Goal: Task Accomplishment & Management: Manage account settings

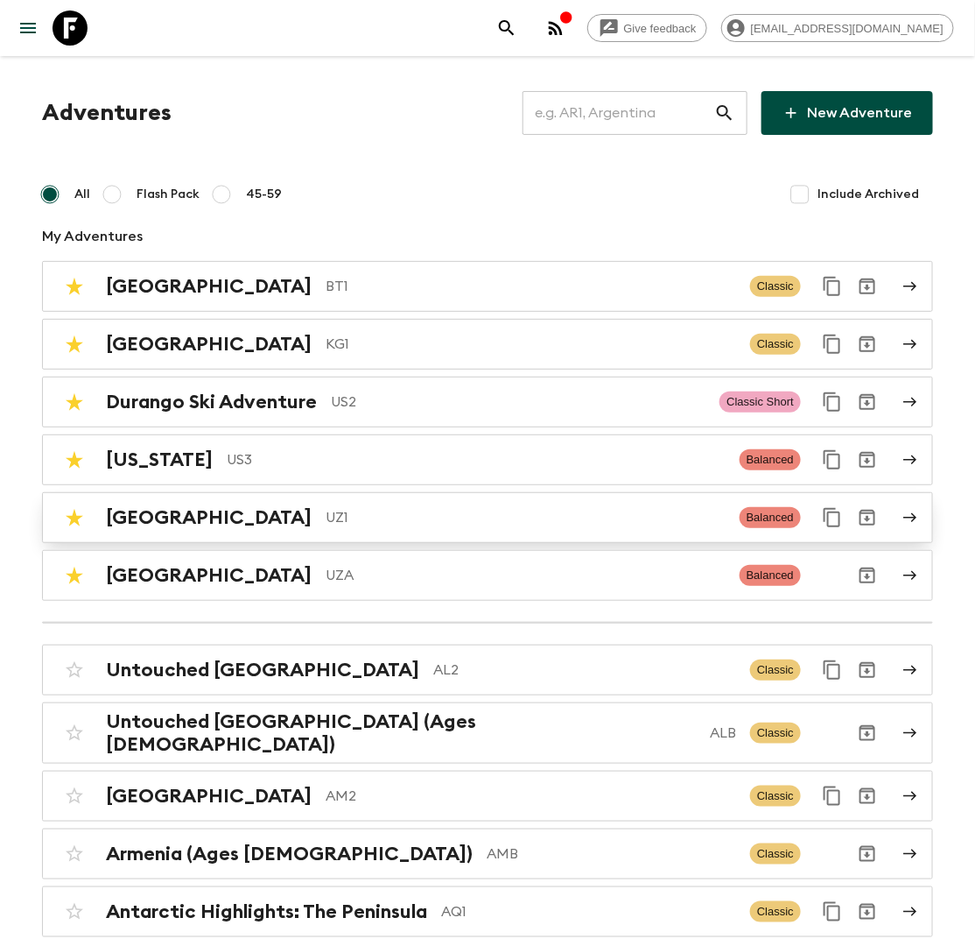
click at [326, 517] on p "UZ1" at bounding box center [526, 517] width 400 height 21
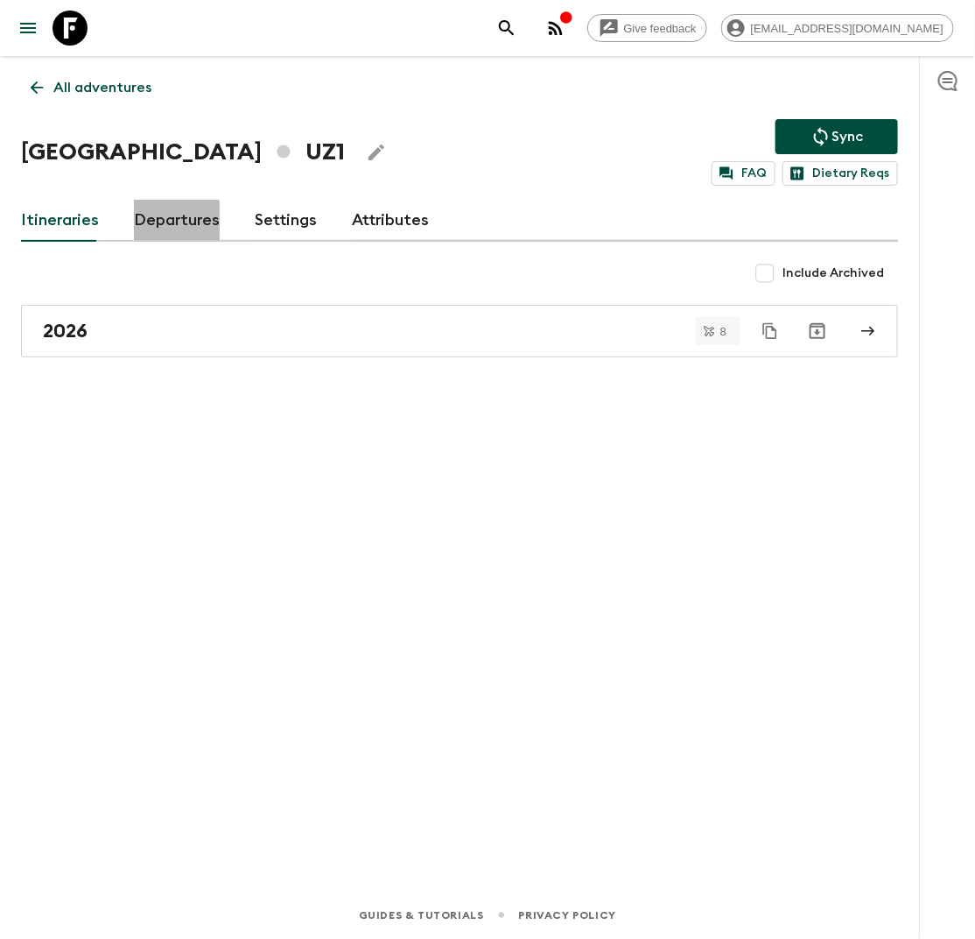
click at [157, 230] on link "Departures" at bounding box center [177, 221] width 86 height 42
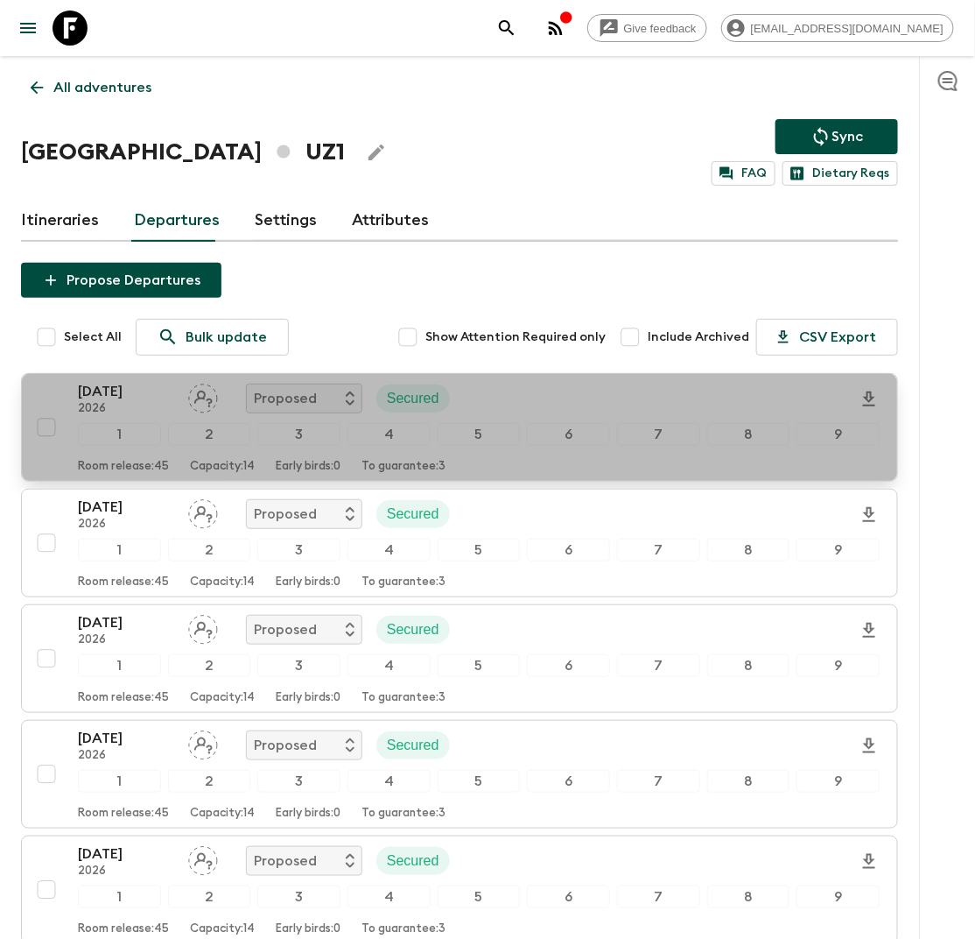
click at [527, 392] on div "24 Apr 2026 2026 Proposed Secured" at bounding box center [479, 398] width 802 height 35
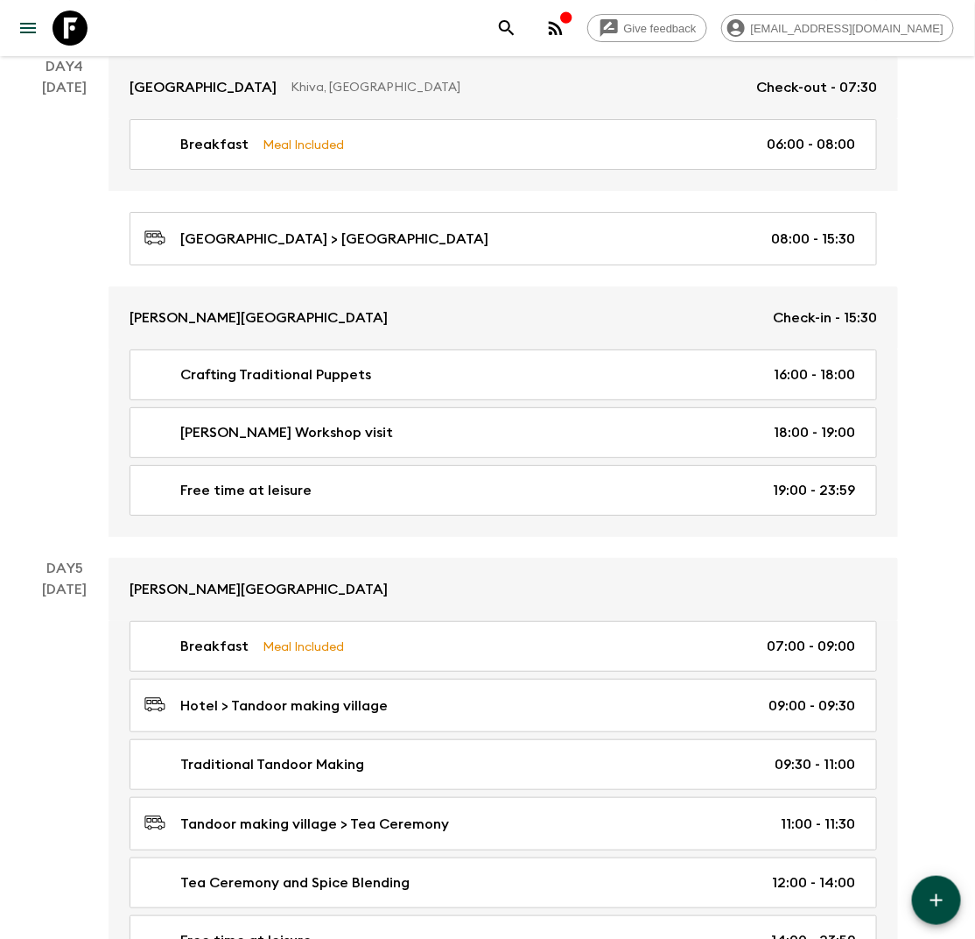
scroll to position [1826, 0]
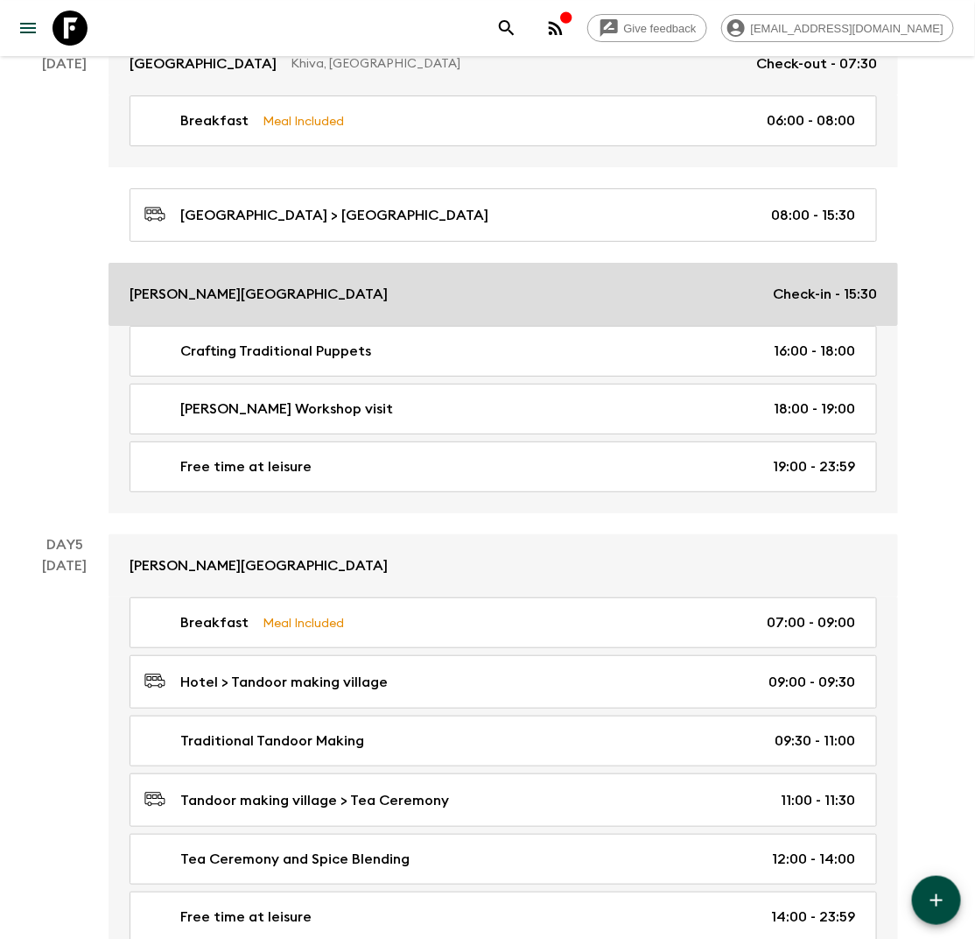
click at [468, 284] on div "Duston Boutique Hotel Check-in - 15:30" at bounding box center [504, 294] width 748 height 21
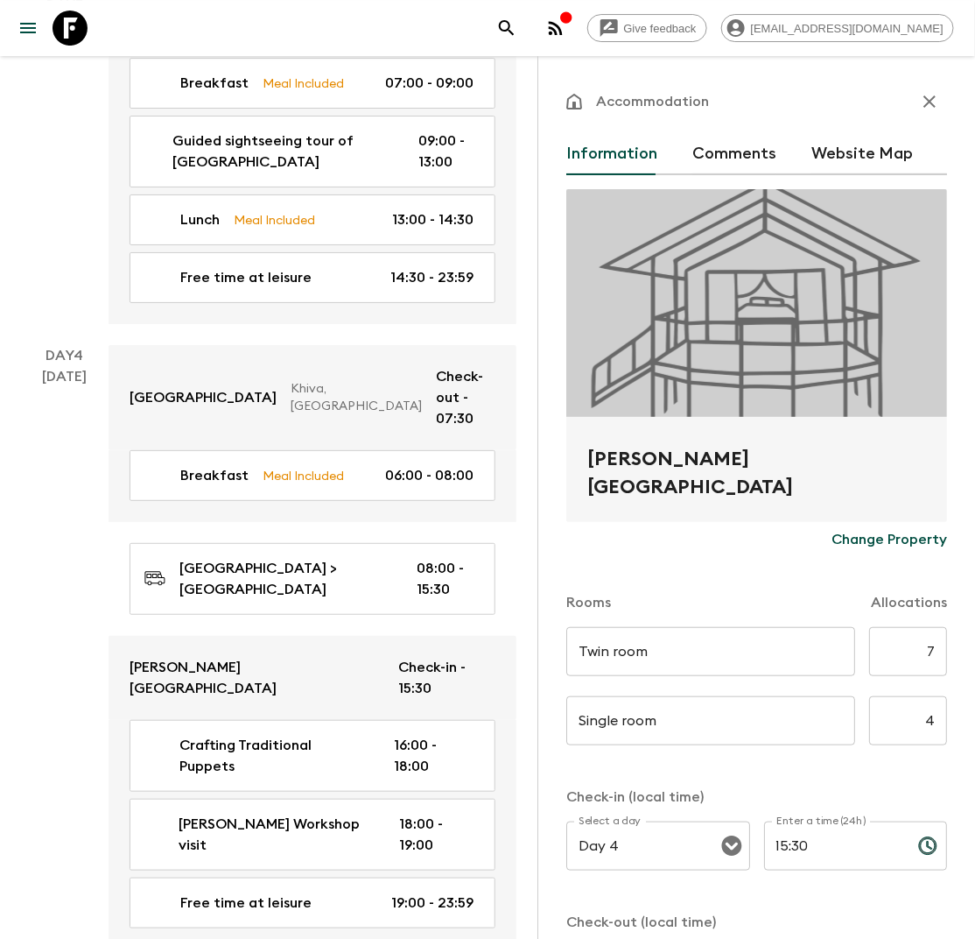
click at [888, 545] on p "Change Property" at bounding box center [890, 539] width 116 height 21
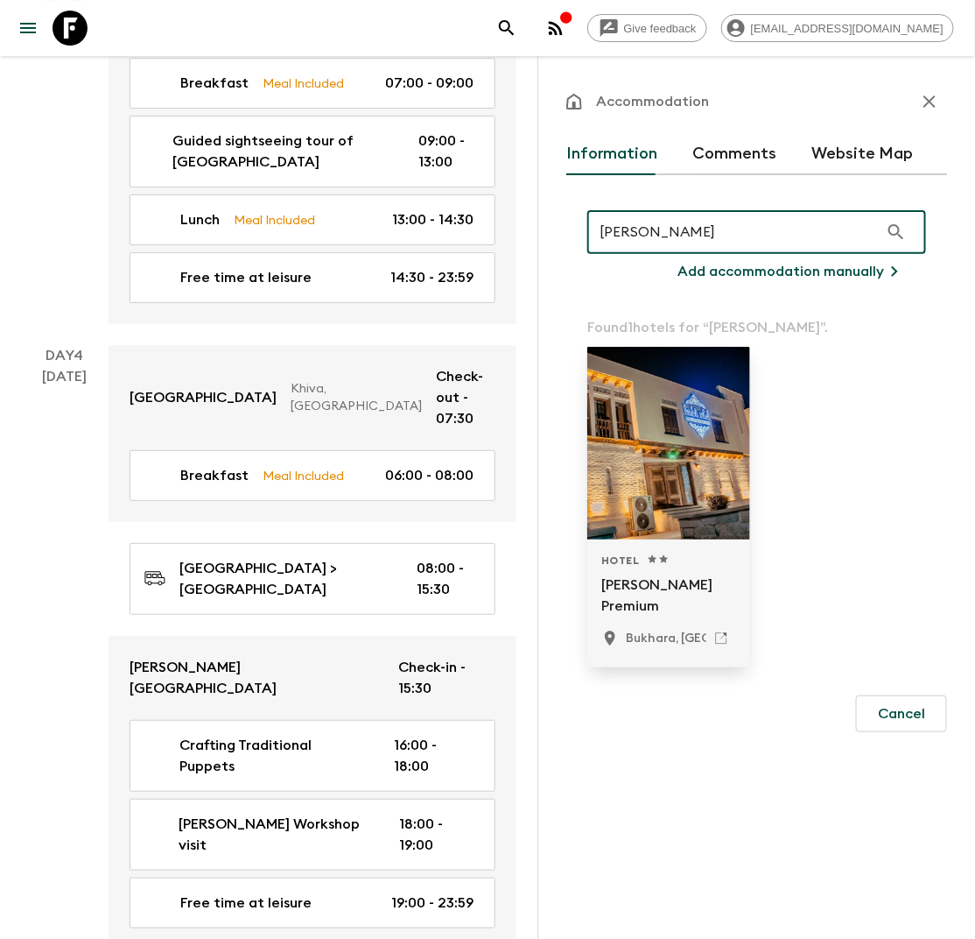
type input "labi rud"
click at [678, 581] on p "[PERSON_NAME] Premium" at bounding box center [668, 595] width 135 height 42
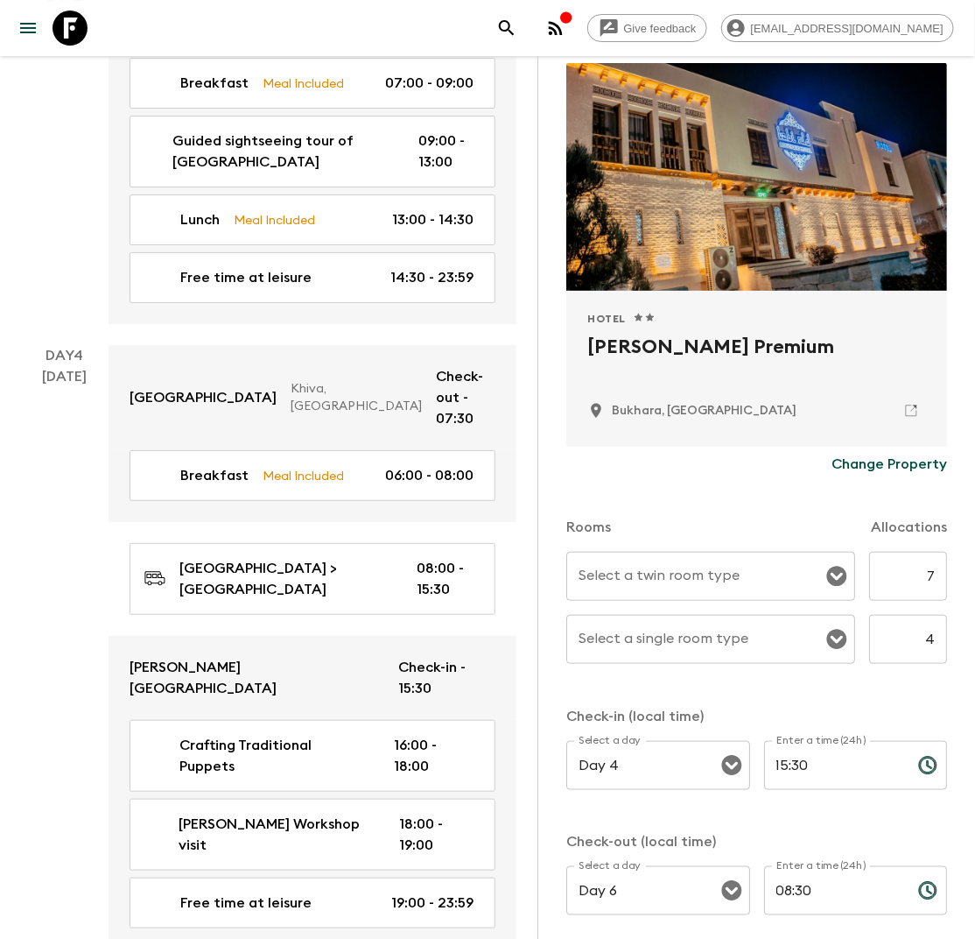
scroll to position [137, 0]
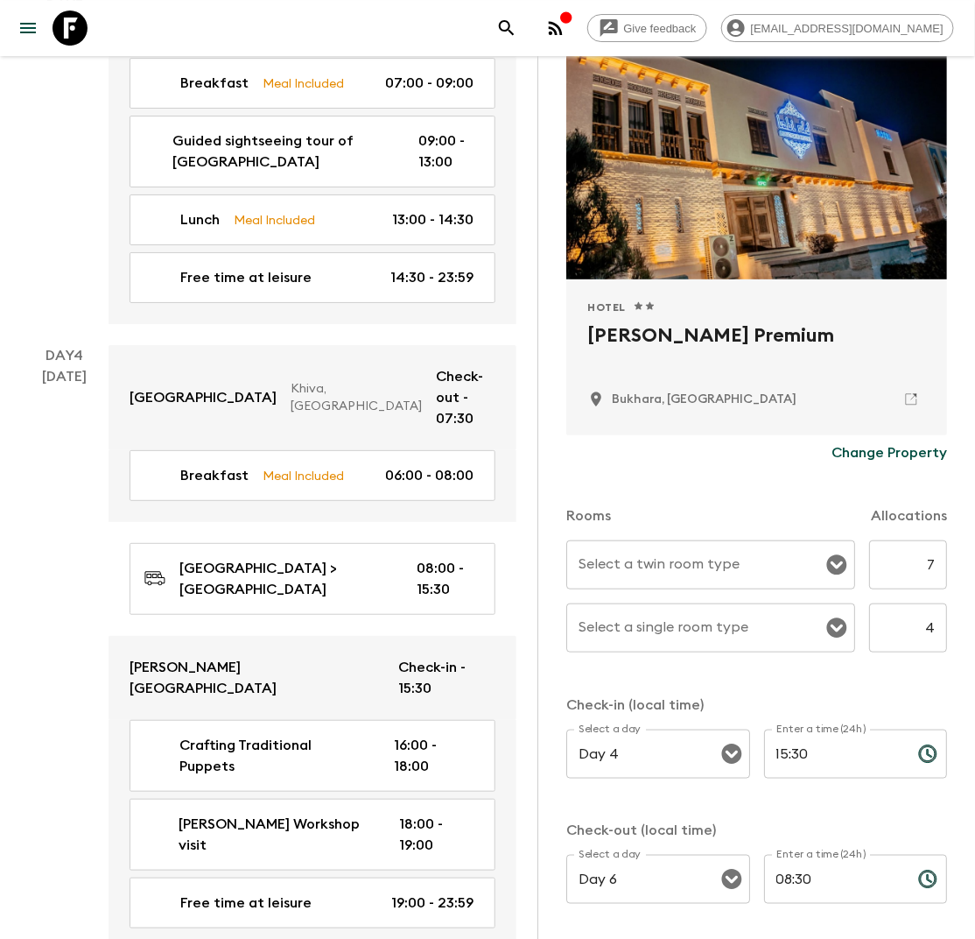
click at [748, 557] on input "Select a twin room type" at bounding box center [697, 564] width 247 height 33
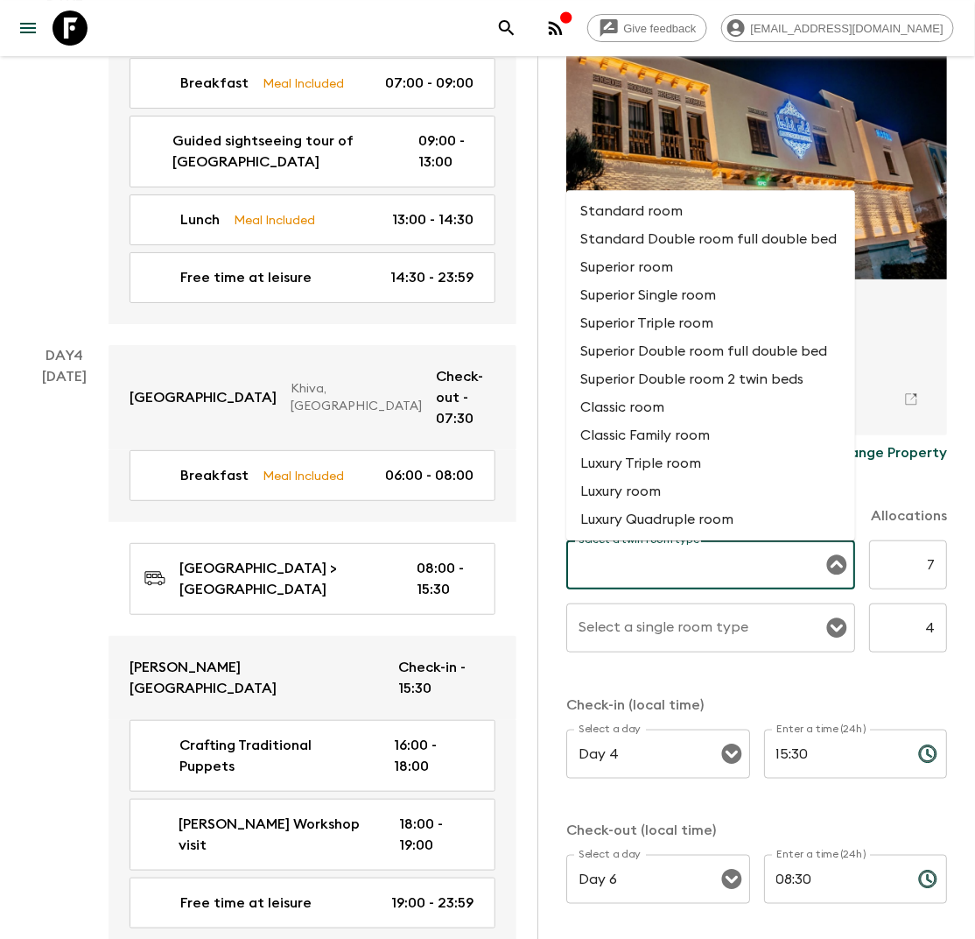
click at [698, 375] on li "Superior Double room 2 twin beds" at bounding box center [710, 379] width 289 height 28
type input "Superior Double room 2 twin beds"
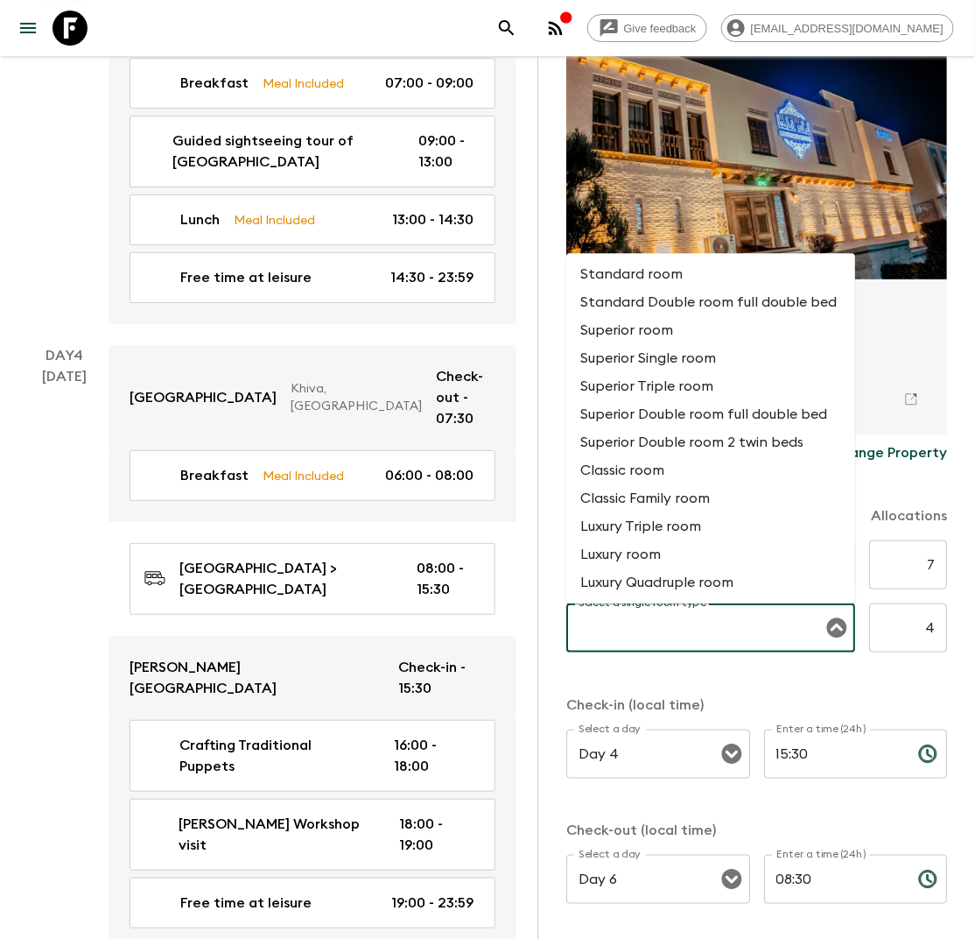
click at [693, 629] on div "Select a single room type Select a single room type" at bounding box center [710, 627] width 289 height 49
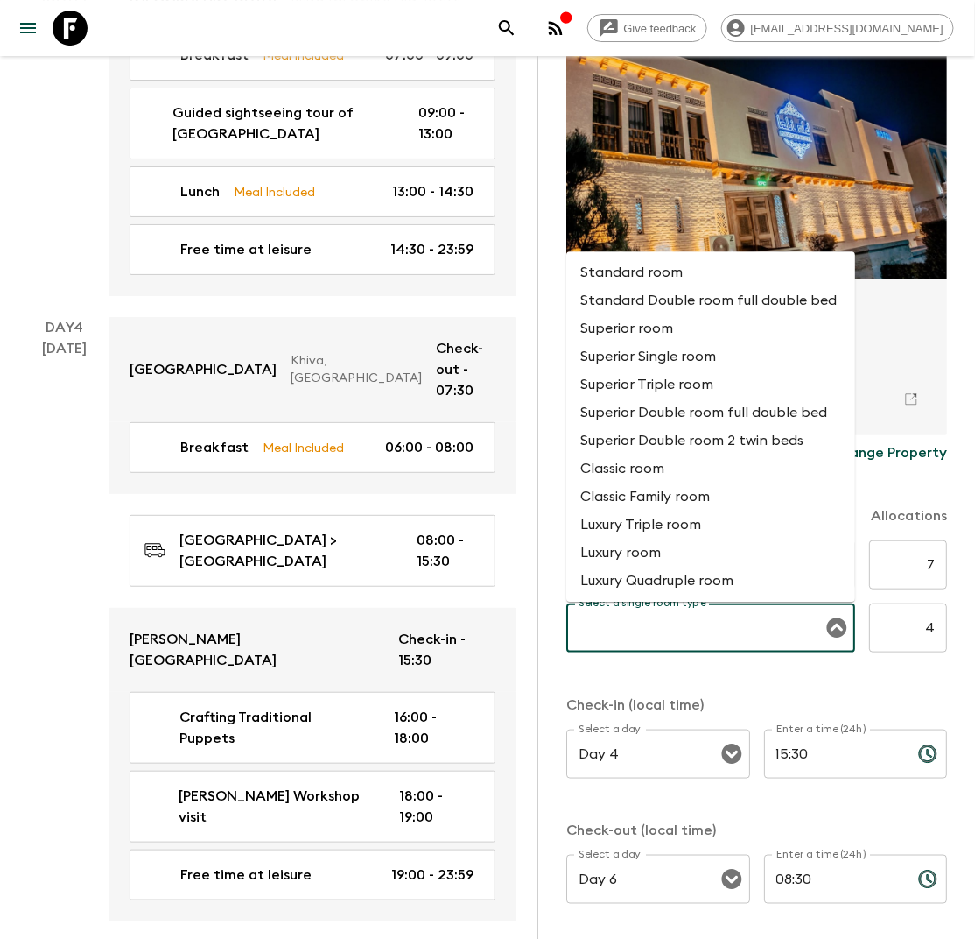
scroll to position [1853, 0]
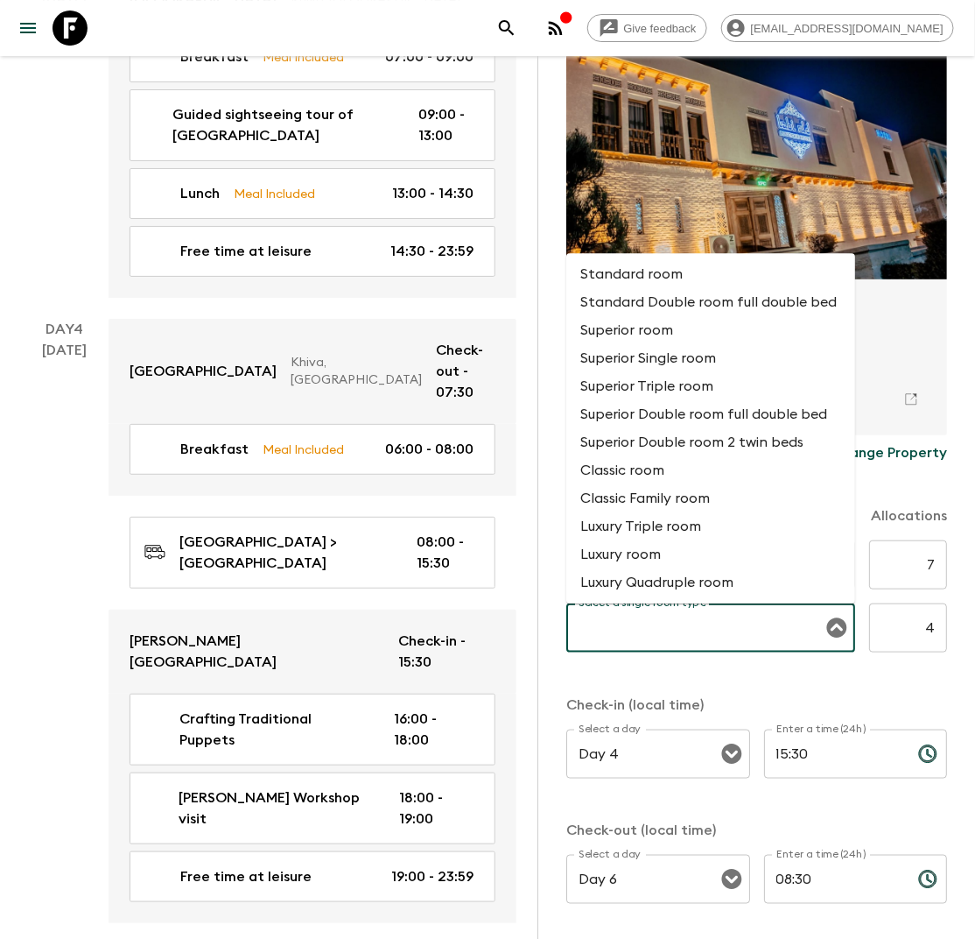
click at [658, 271] on li "Standard room" at bounding box center [710, 274] width 289 height 28
type input "Standard room"
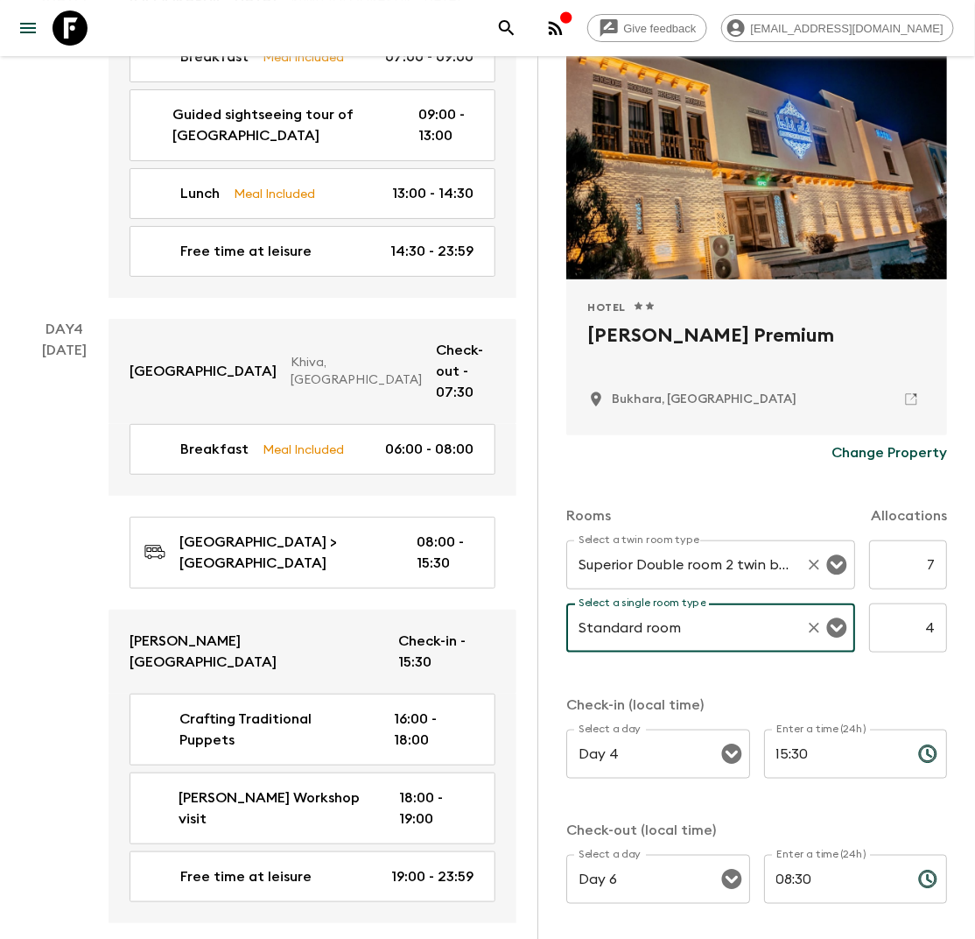
click at [835, 563] on icon "Open" at bounding box center [836, 565] width 20 height 20
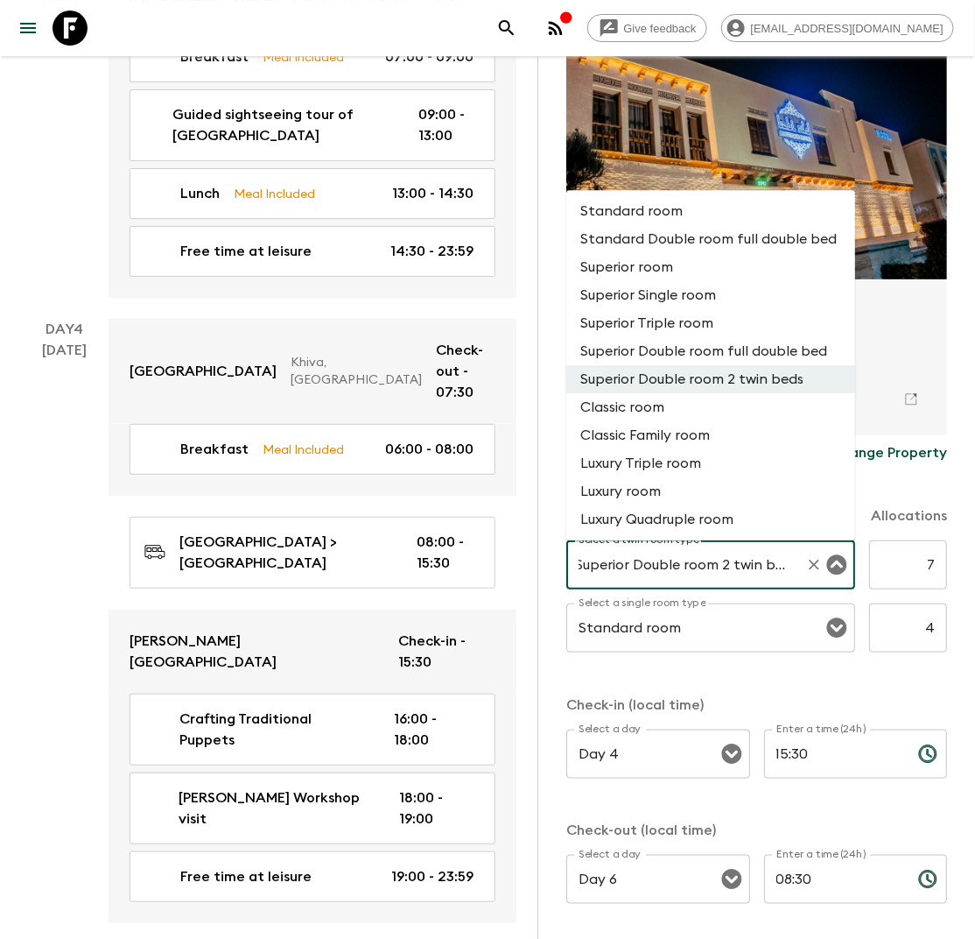
click at [915, 397] on icon at bounding box center [912, 399] width 16 height 16
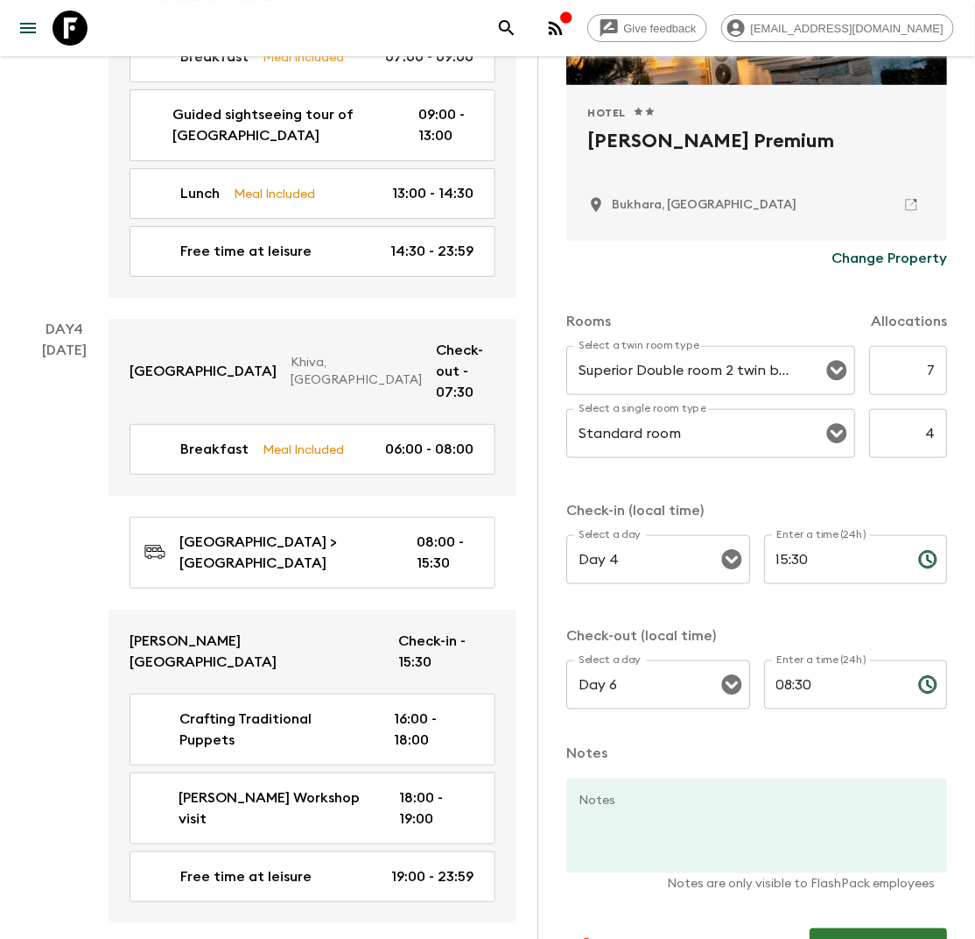
scroll to position [376, 0]
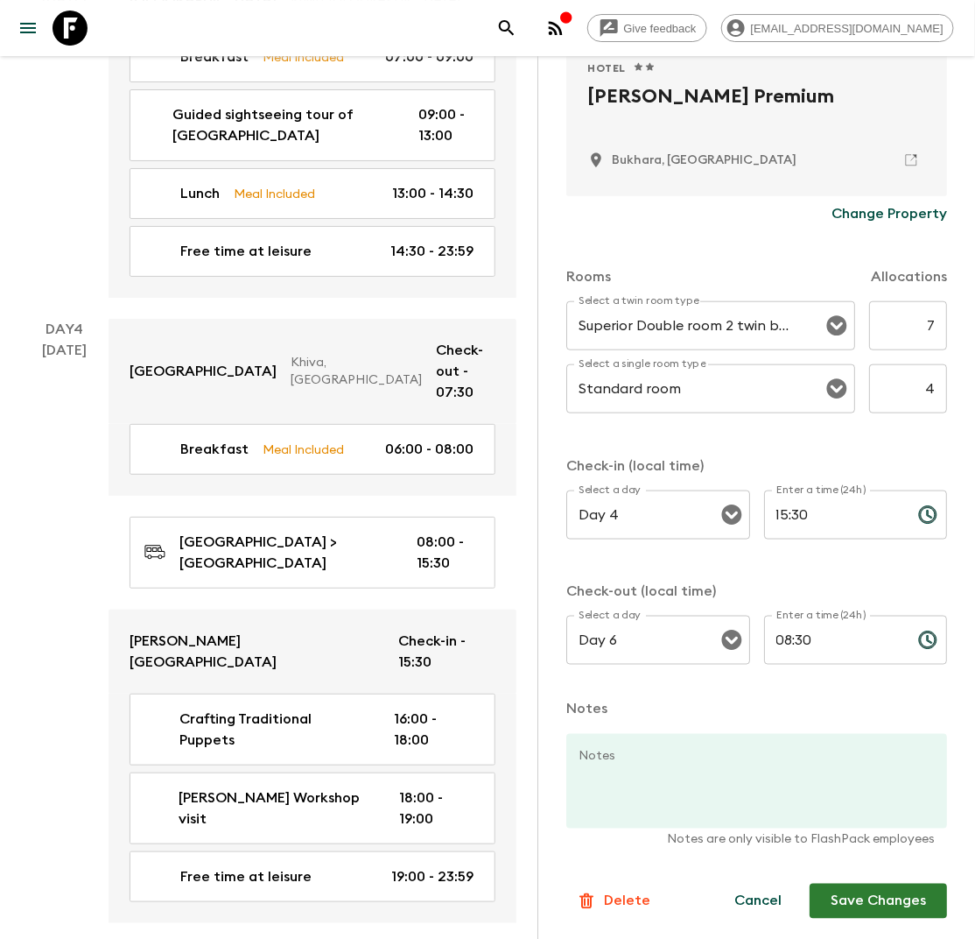
click at [860, 891] on button "Save Changes" at bounding box center [878, 900] width 137 height 35
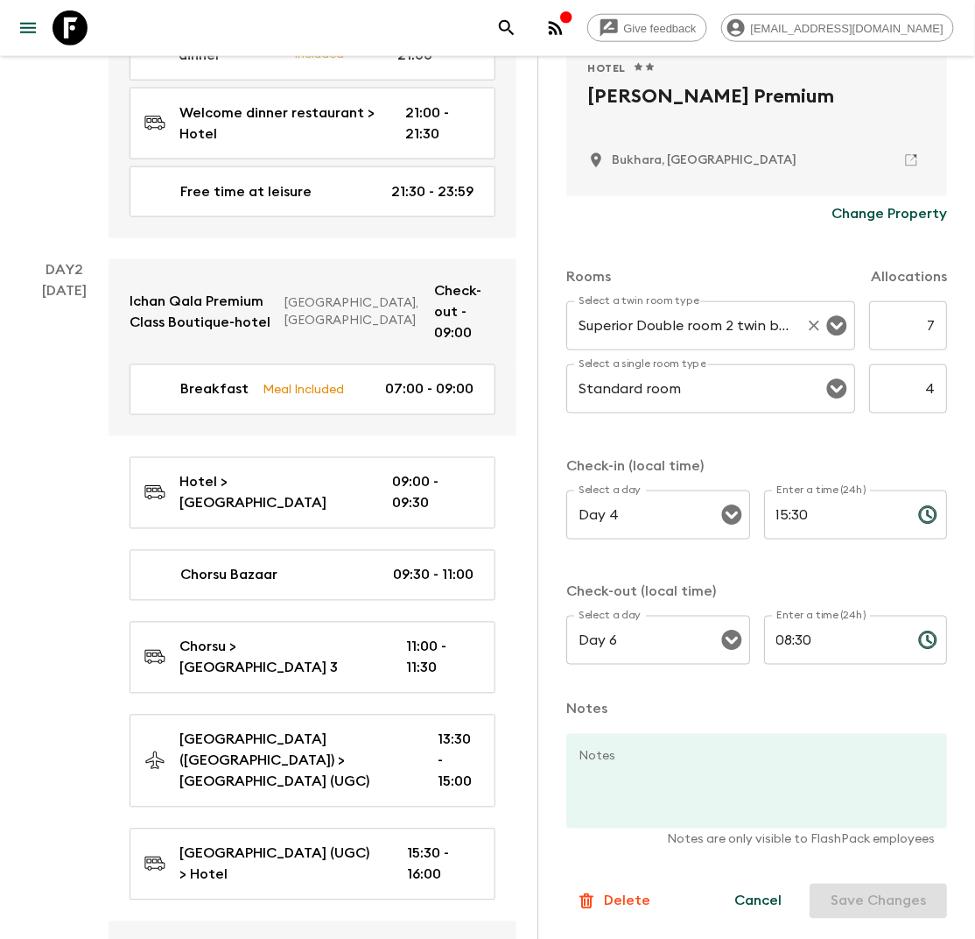
scroll to position [0, 0]
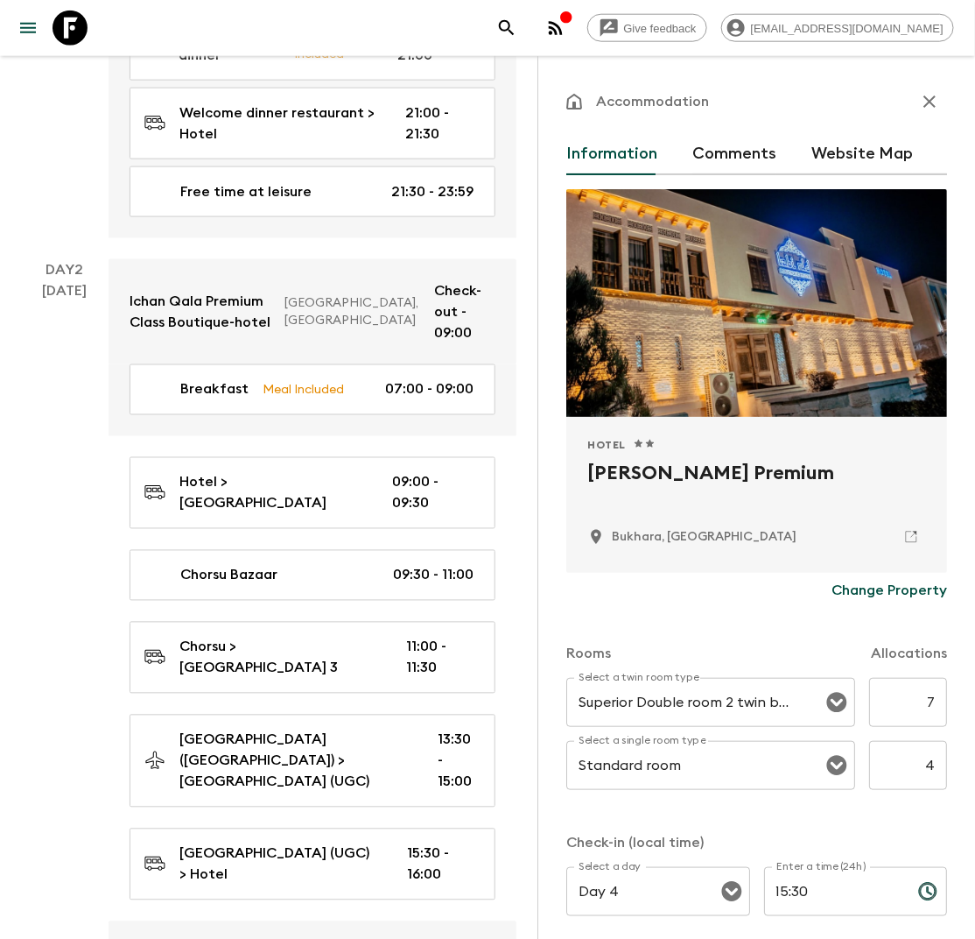
click at [931, 98] on icon "button" at bounding box center [929, 101] width 21 height 21
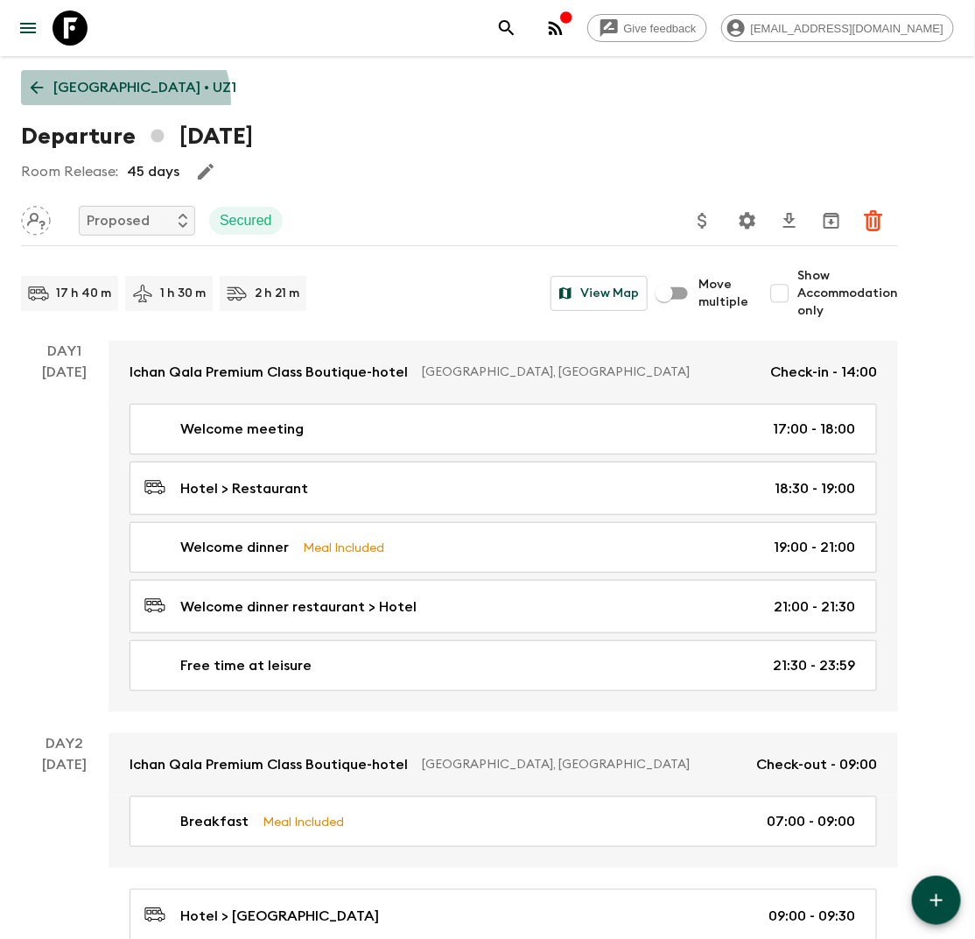
click at [123, 101] on link "Uzbekistan • UZ1" at bounding box center [133, 87] width 225 height 35
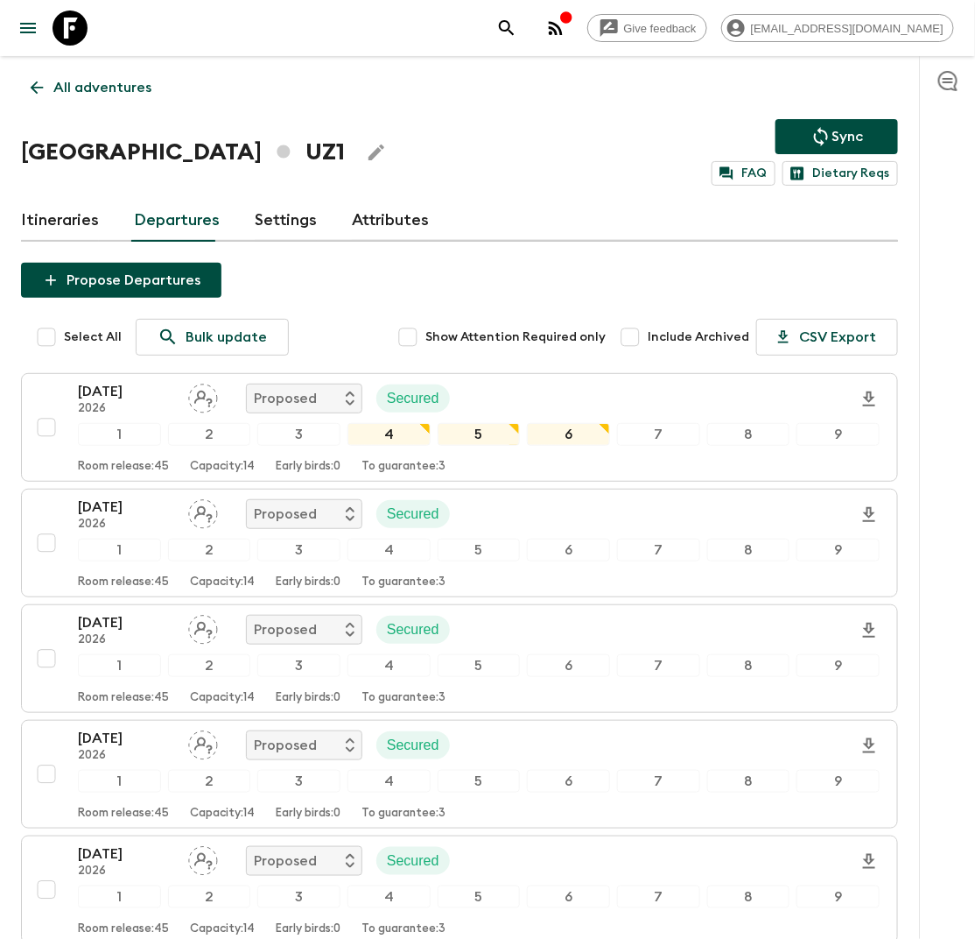
click at [60, 214] on link "Itineraries" at bounding box center [60, 221] width 78 height 42
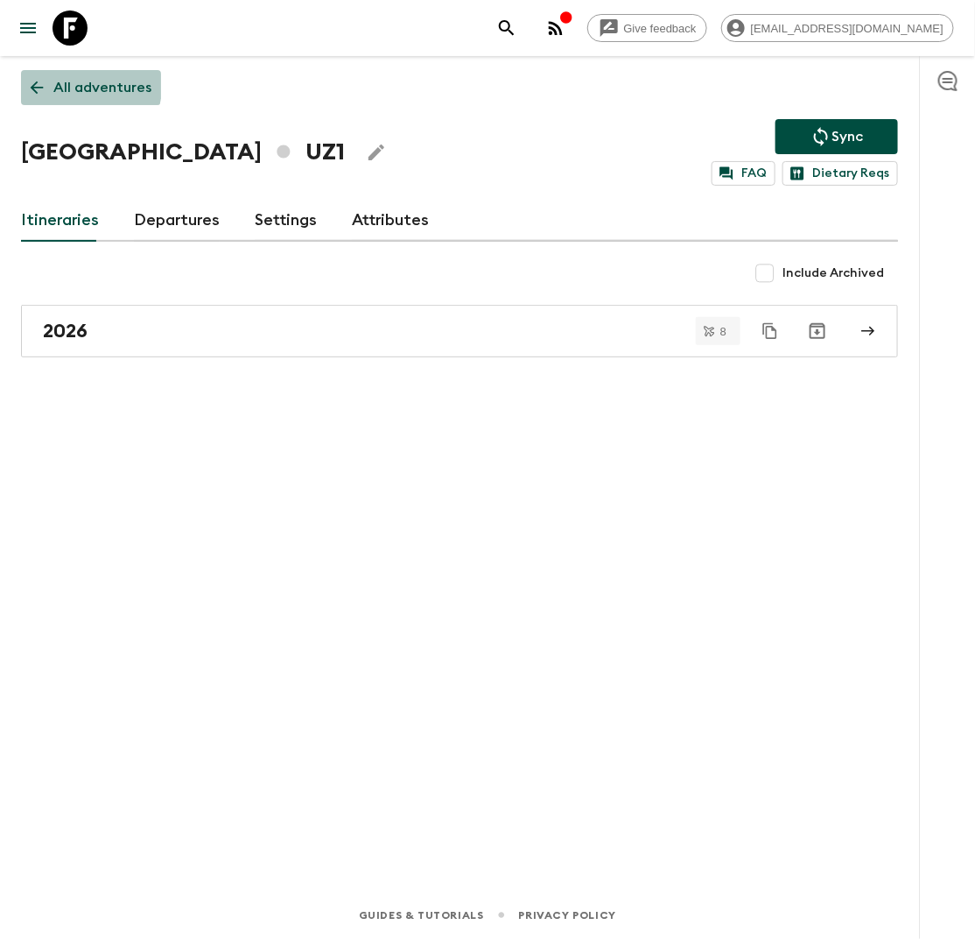
click at [58, 80] on p "All adventures" at bounding box center [102, 87] width 98 height 21
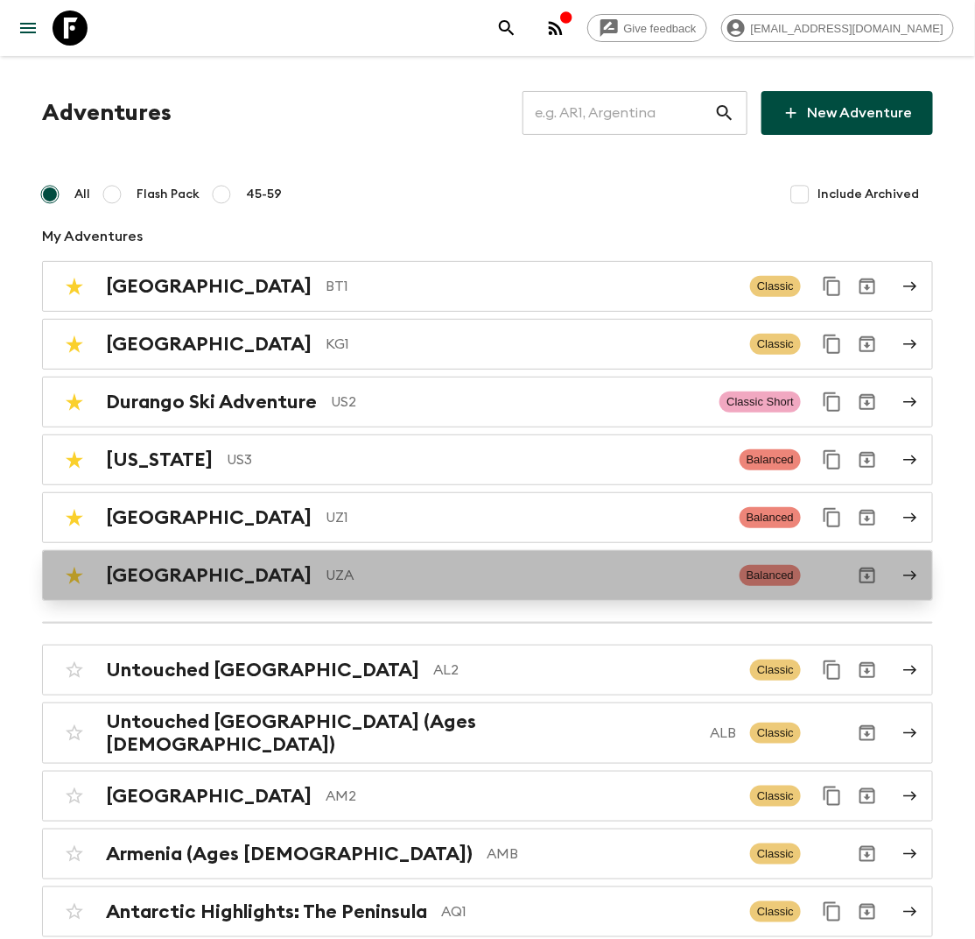
click at [326, 569] on p "UZA" at bounding box center [526, 575] width 400 height 21
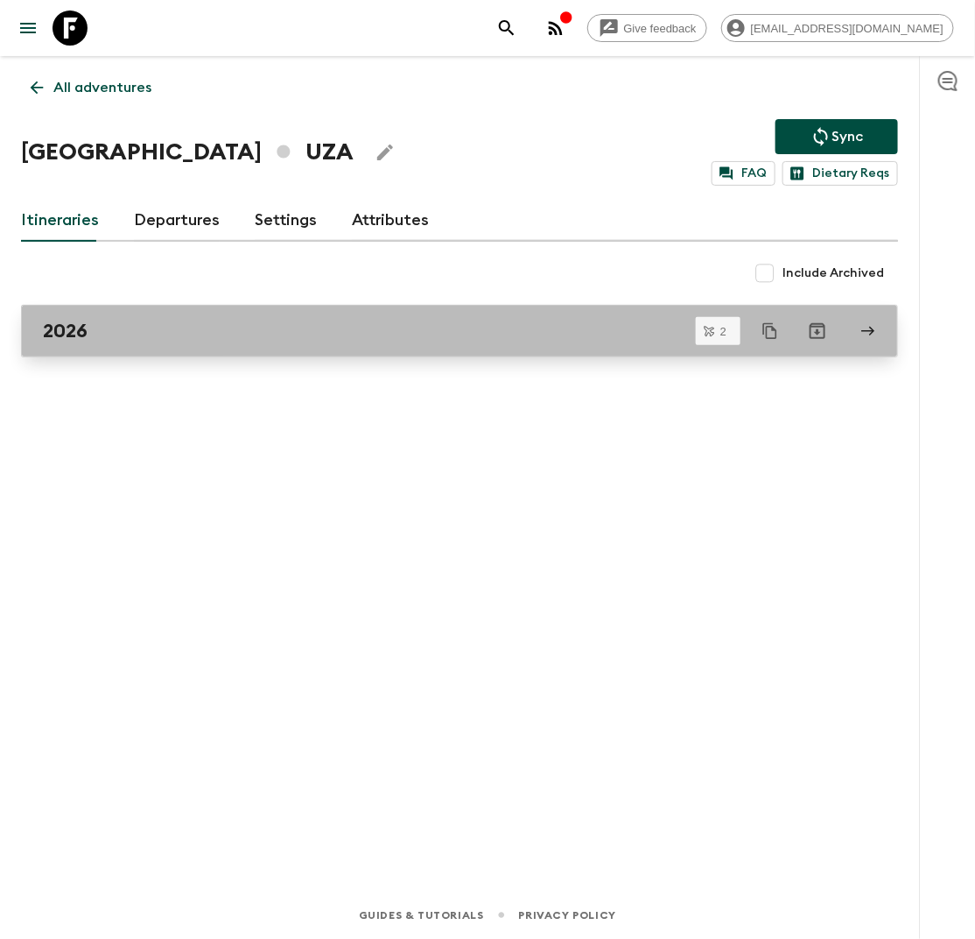
click at [137, 339] on div "2026" at bounding box center [443, 331] width 800 height 23
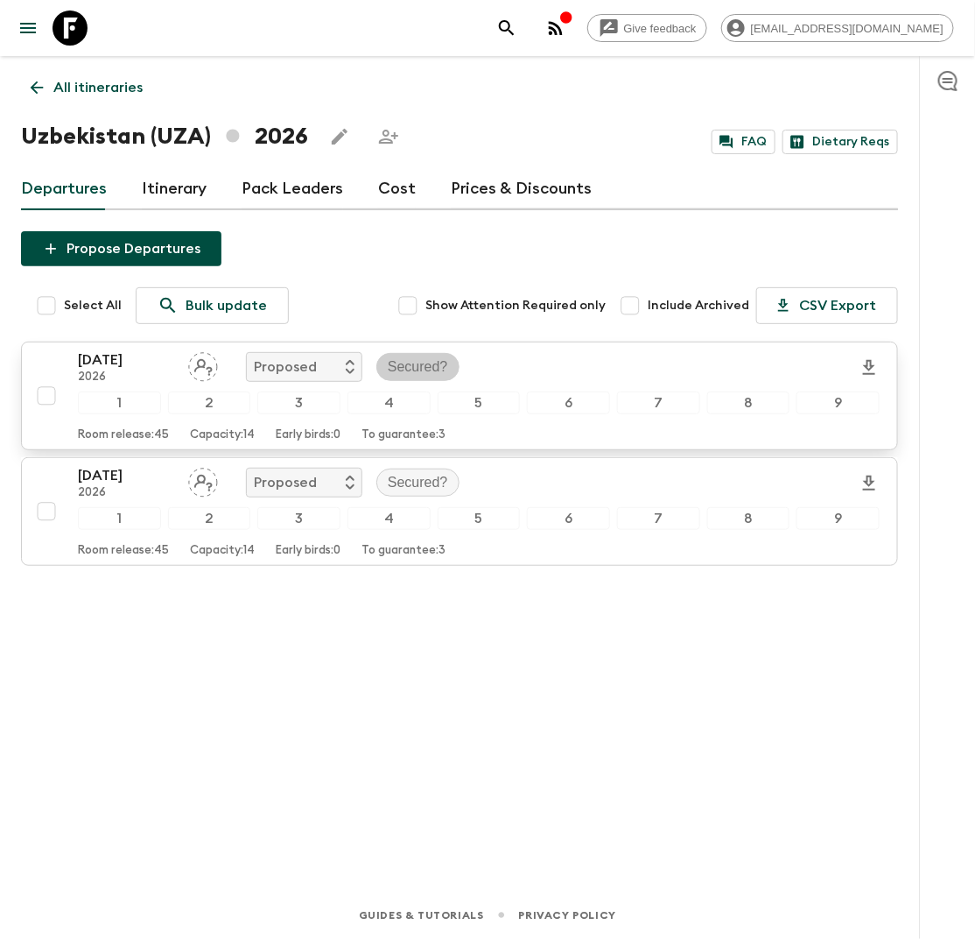
click at [408, 369] on p "Secured?" at bounding box center [418, 366] width 60 height 21
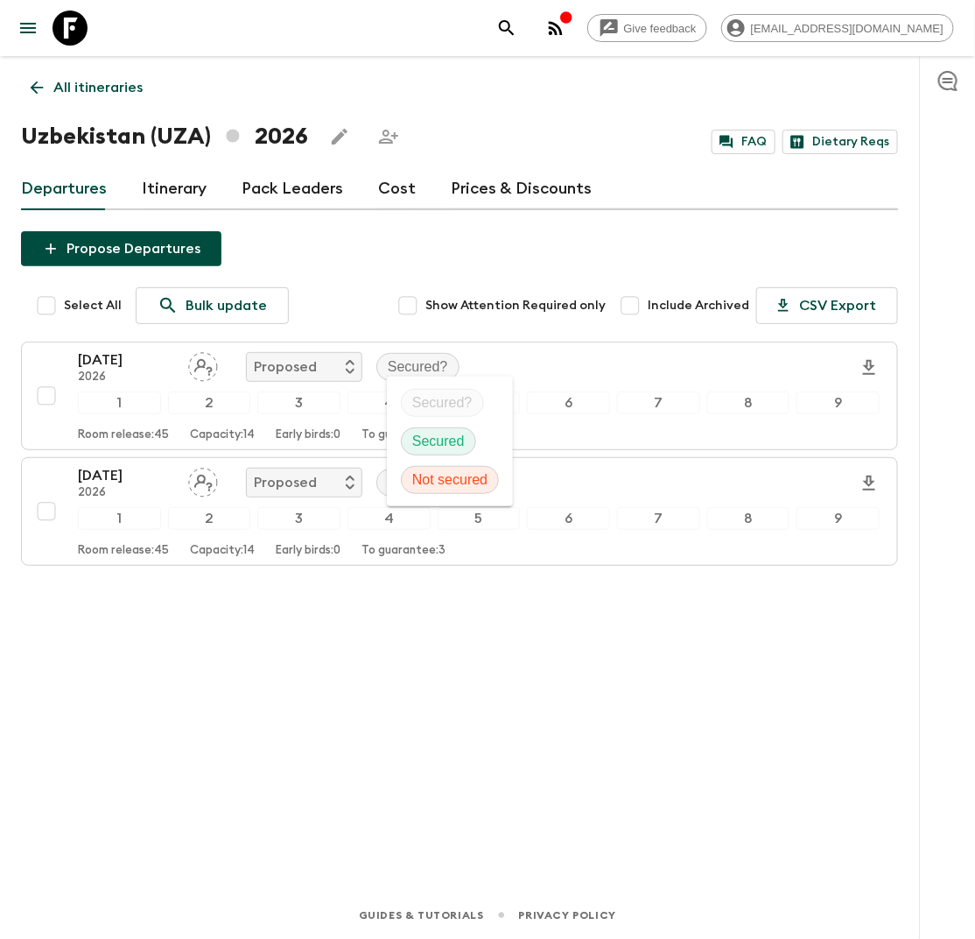
click at [445, 440] on p "Secured" at bounding box center [438, 441] width 53 height 21
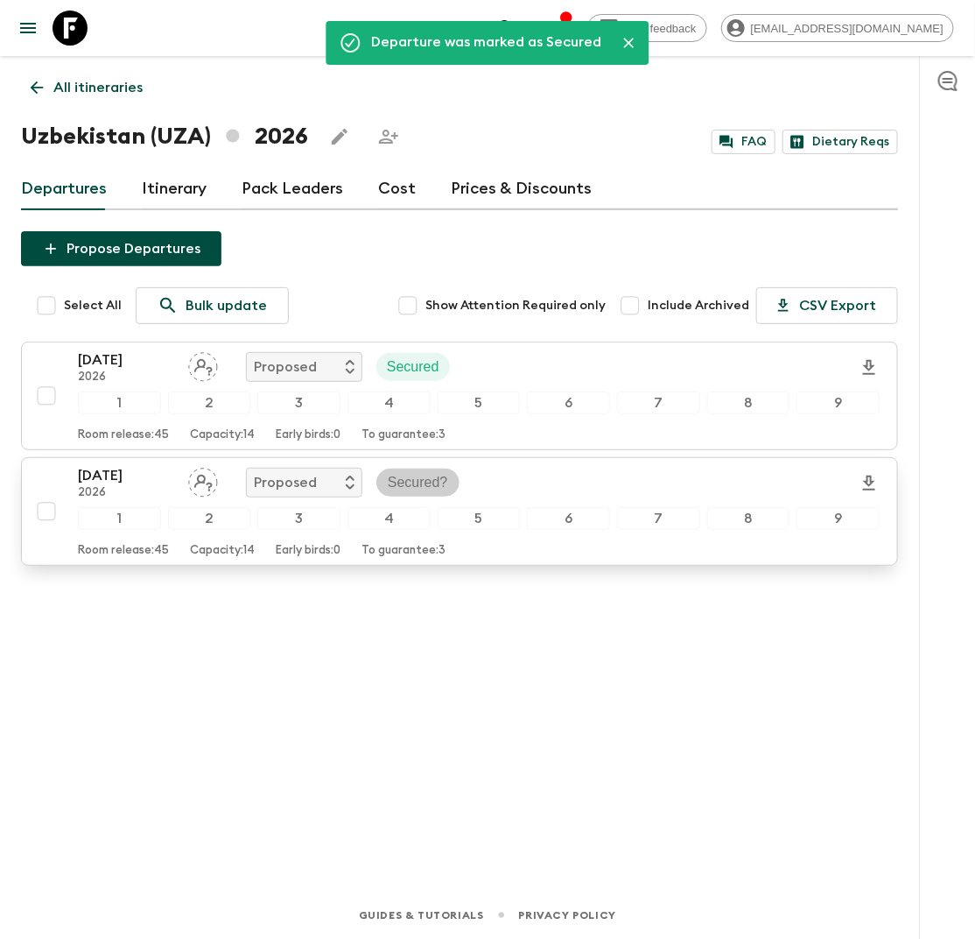
click at [415, 480] on p "Secured?" at bounding box center [418, 482] width 60 height 21
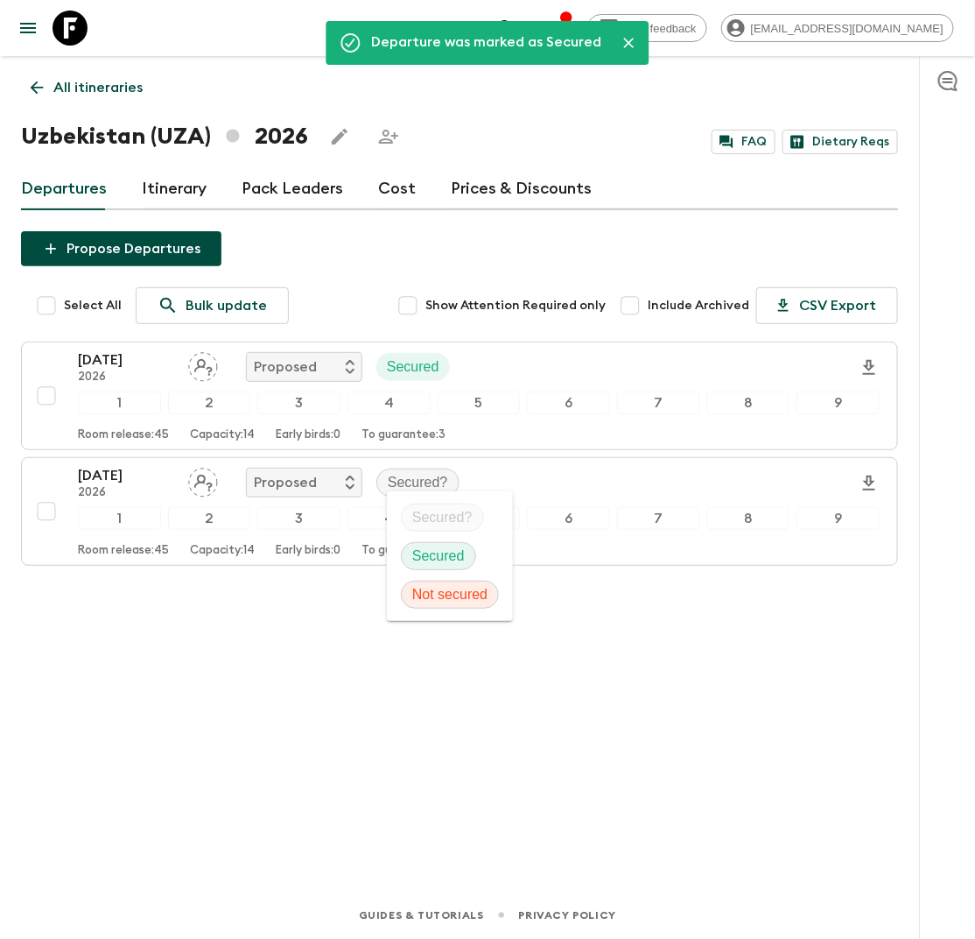
click at [441, 545] on p "Secured" at bounding box center [438, 555] width 53 height 21
click at [64, 89] on p "All itineraries" at bounding box center [97, 87] width 89 height 21
